Goal: Task Accomplishment & Management: Use online tool/utility

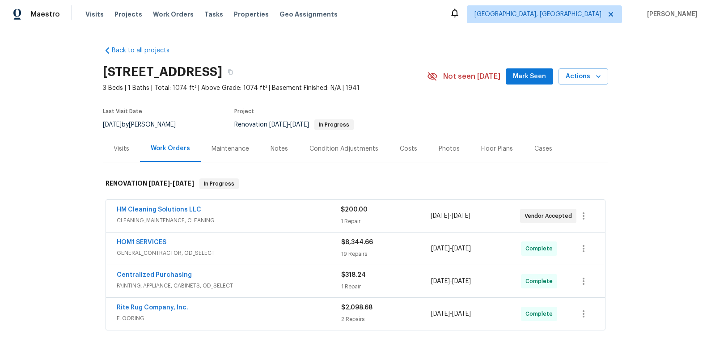
click at [140, 215] on div "HM Cleaning Solutions LLC" at bounding box center [229, 210] width 224 height 11
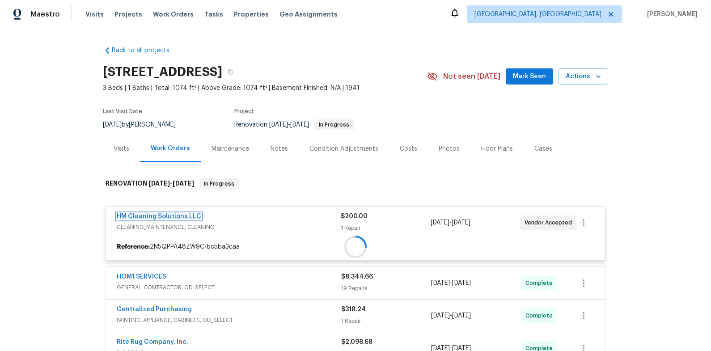
click at [139, 213] on link "HM Cleaning Solutions LLC" at bounding box center [159, 216] width 85 height 6
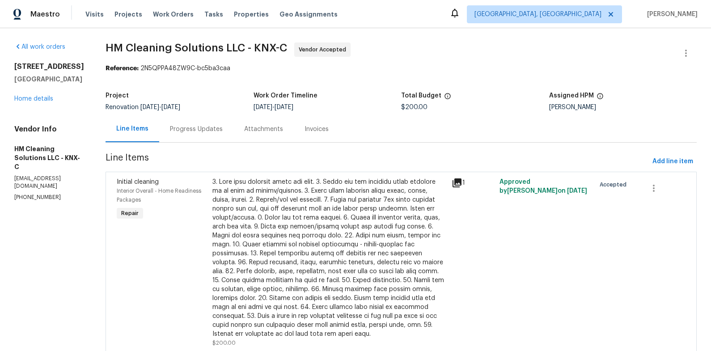
click at [214, 134] on div "Progress Updates" at bounding box center [196, 129] width 53 height 9
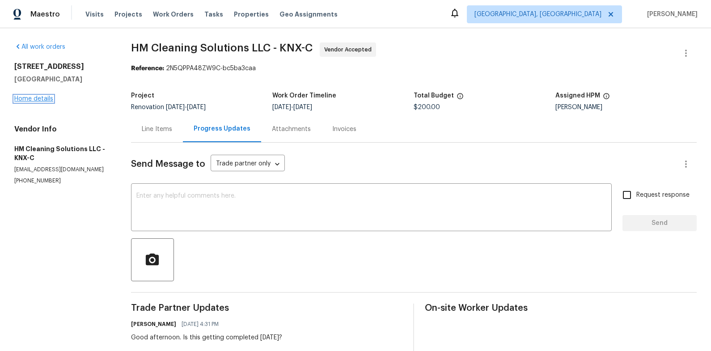
click at [41, 98] on link "Home details" at bounding box center [33, 99] width 39 height 6
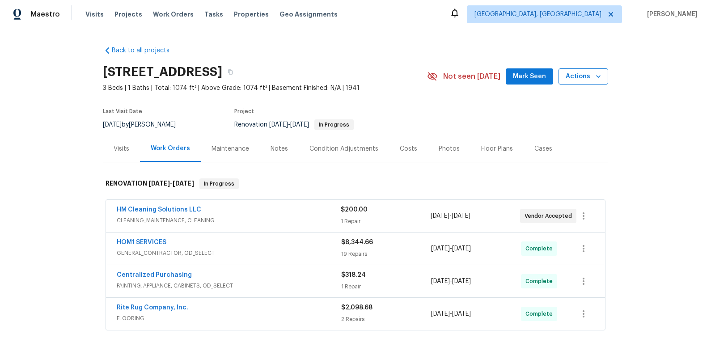
click at [583, 79] on span "Actions" at bounding box center [583, 76] width 35 height 11
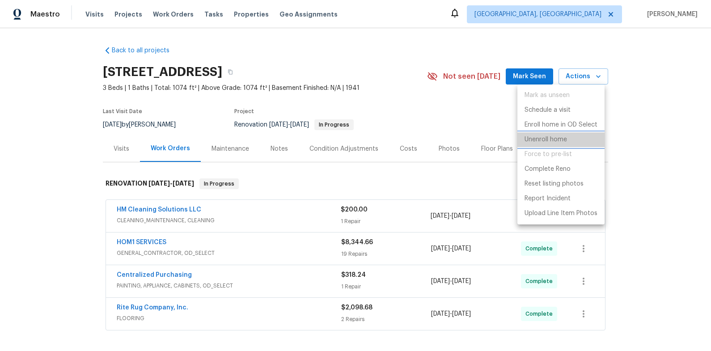
click at [570, 142] on li "Unenroll home" at bounding box center [561, 139] width 87 height 15
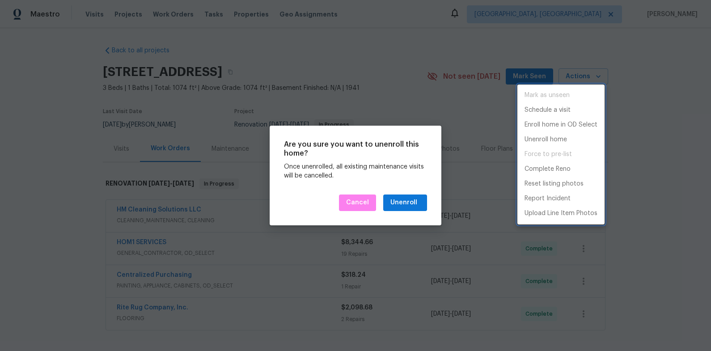
click at [477, 121] on div at bounding box center [355, 175] width 711 height 351
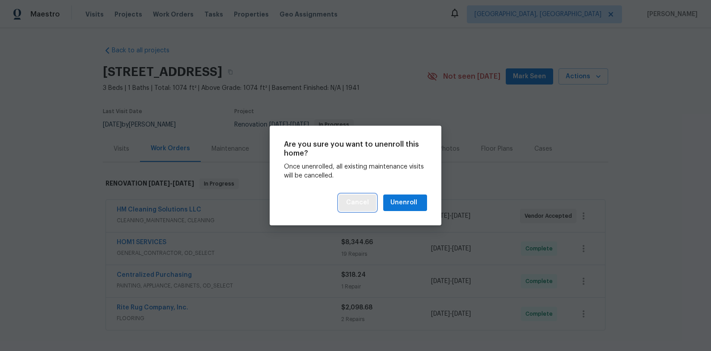
click at [363, 203] on span "Cancel" at bounding box center [357, 202] width 23 height 11
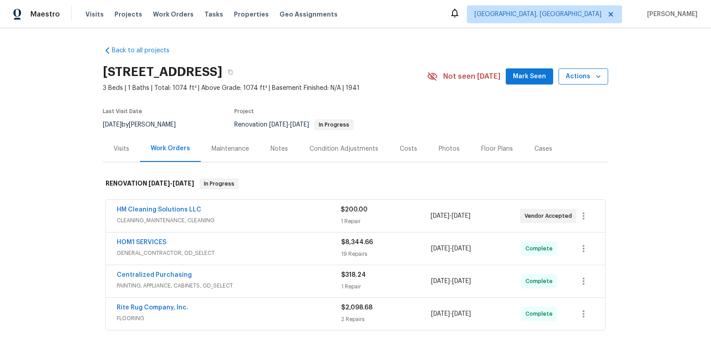
click at [591, 82] on span "Actions" at bounding box center [583, 76] width 35 height 11
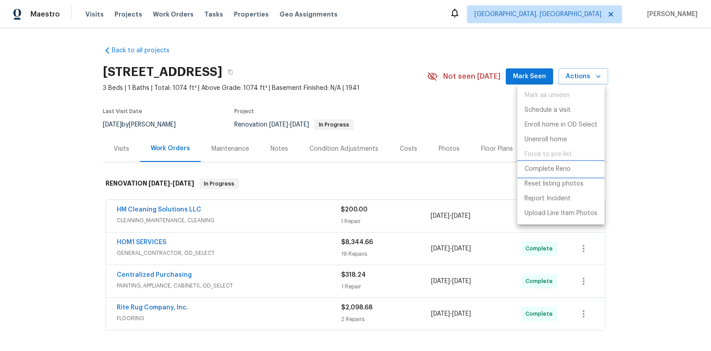
click at [570, 165] on p "Complete Reno" at bounding box center [548, 169] width 46 height 9
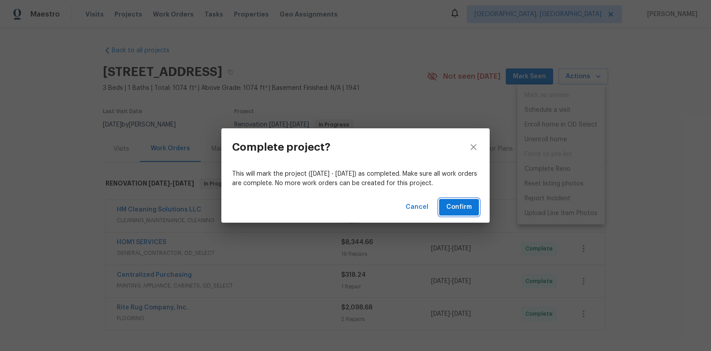
click at [451, 210] on span "Confirm" at bounding box center [460, 207] width 26 height 11
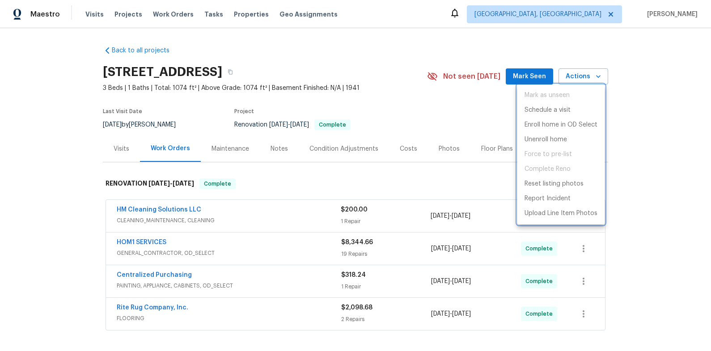
click at [180, 55] on div at bounding box center [355, 175] width 711 height 351
